Goal: Task Accomplishment & Management: Use online tool/utility

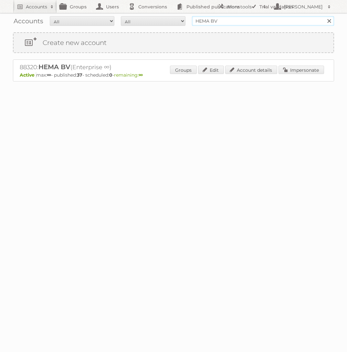
click at [219, 18] on input "HEMA BV" at bounding box center [263, 21] width 142 height 10
type input "Blokker"
click at [324, 16] on input "Search" at bounding box center [329, 21] width 10 height 10
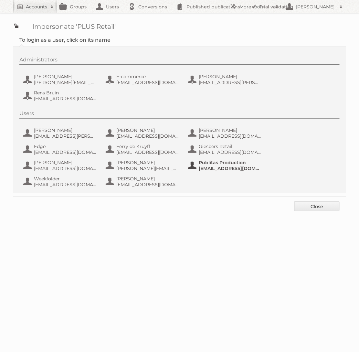
click at [210, 161] on span "Publitas Production" at bounding box center [230, 162] width 63 height 6
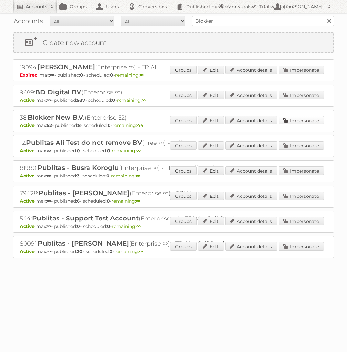
click at [317, 119] on link "Impersonate" at bounding box center [301, 120] width 46 height 8
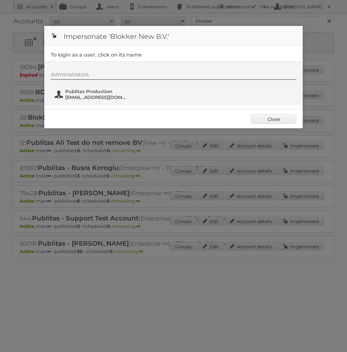
click at [103, 98] on span "fs+blokker@publitas.com" at bounding box center [96, 97] width 63 height 6
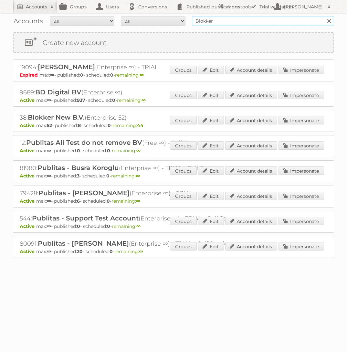
click at [234, 24] on input "Blokker" at bounding box center [263, 21] width 142 height 10
type input "Rode Pilaren"
click at [324, 16] on input "Search" at bounding box center [329, 21] width 10 height 10
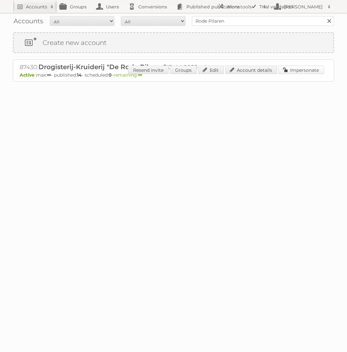
click at [292, 71] on link "Impersonate" at bounding box center [301, 70] width 46 height 8
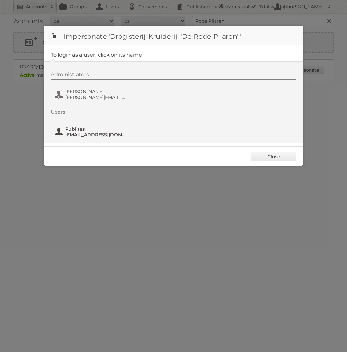
click at [82, 133] on span "fs+rodepilaren@publitas.com" at bounding box center [96, 135] width 63 height 6
